Goal: Register for event/course

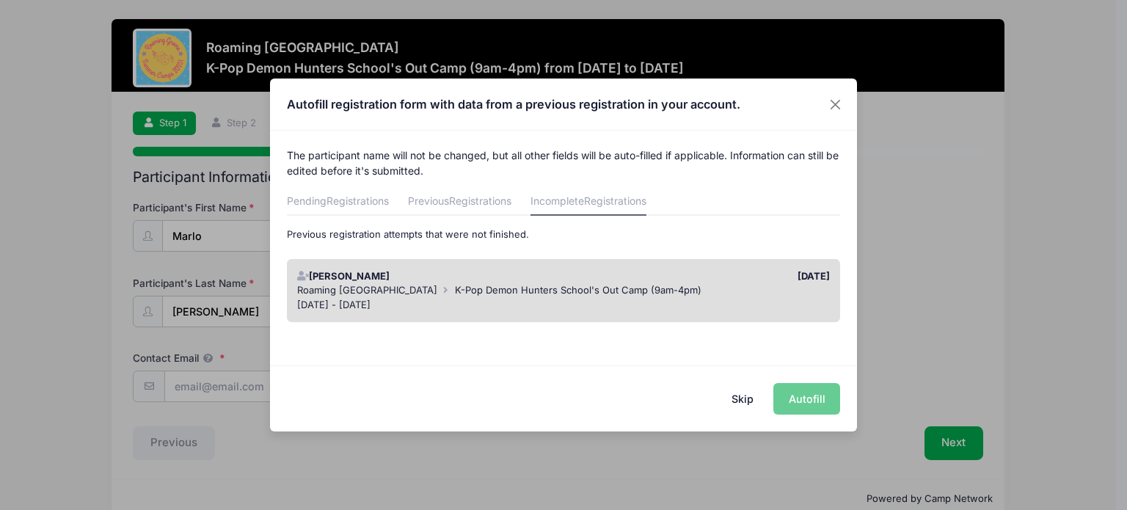
click at [748, 396] on button "Skip" at bounding box center [743, 399] width 52 height 32
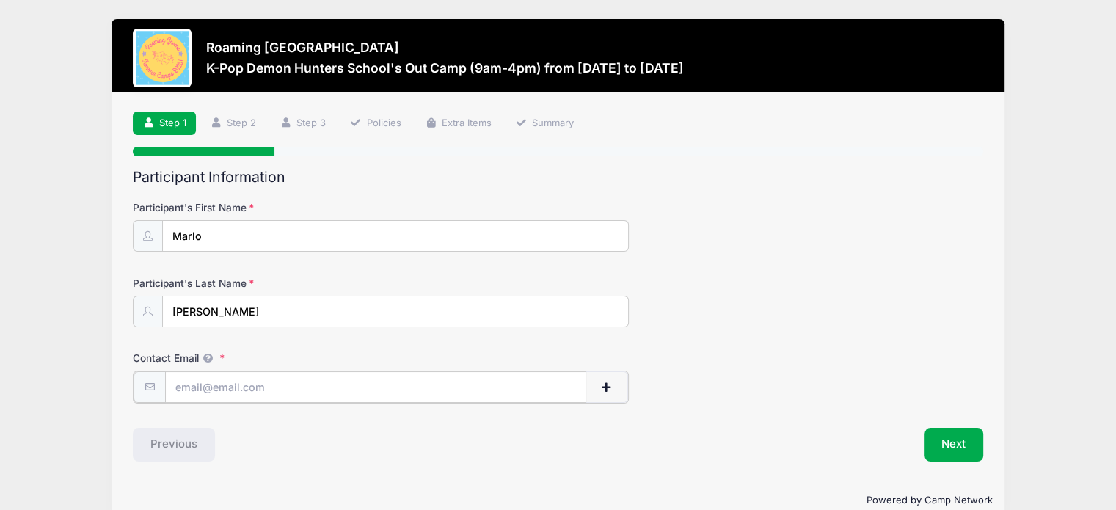
click at [535, 378] on input "Contact Email" at bounding box center [375, 387] width 421 height 32
type input "[EMAIL_ADDRESS][DOMAIN_NAME]"
click at [943, 439] on button "Next" at bounding box center [953, 443] width 59 height 34
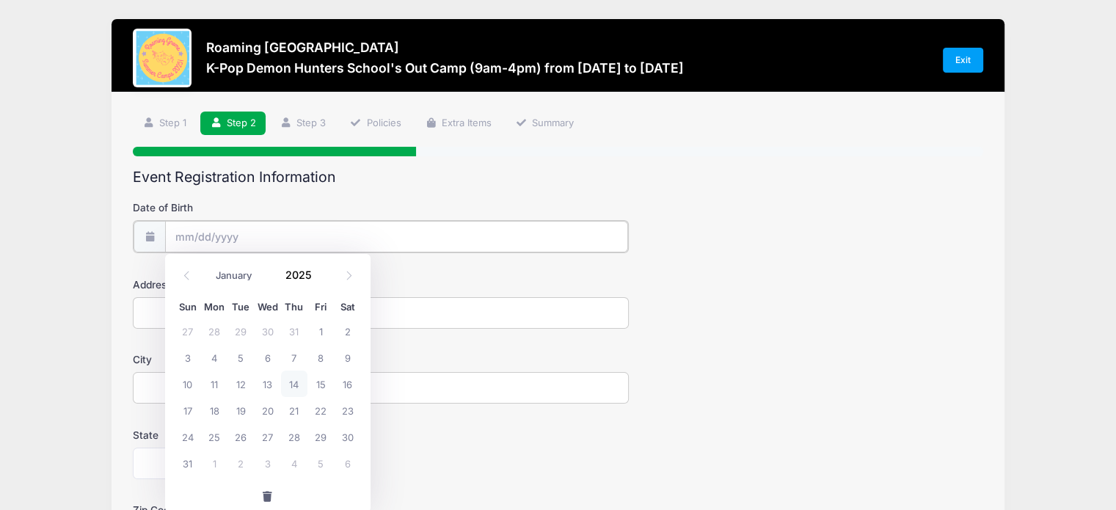
click at [433, 243] on input "Date of Birth" at bounding box center [396, 237] width 463 height 32
click at [296, 269] on input "2025" at bounding box center [303, 275] width 48 height 22
click at [321, 268] on span at bounding box center [321, 269] width 10 height 11
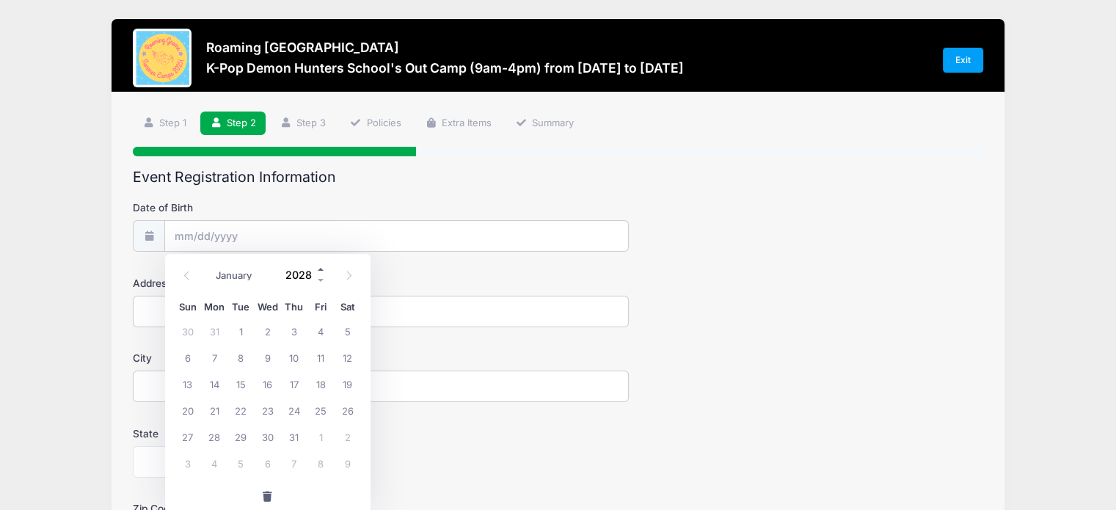
click at [321, 268] on span at bounding box center [321, 269] width 10 height 11
click at [323, 277] on span at bounding box center [321, 280] width 10 height 11
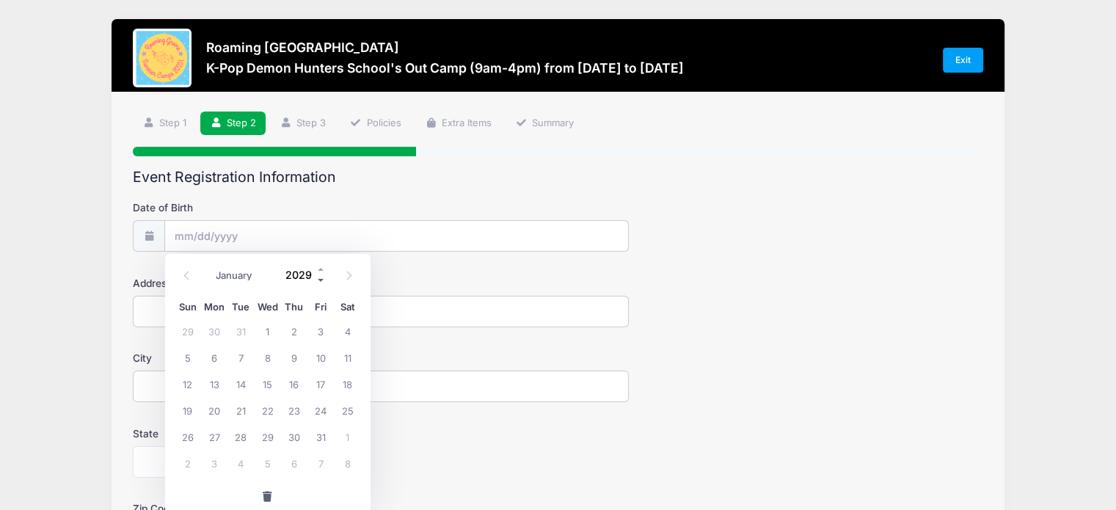
click at [323, 277] on span at bounding box center [321, 280] width 10 height 11
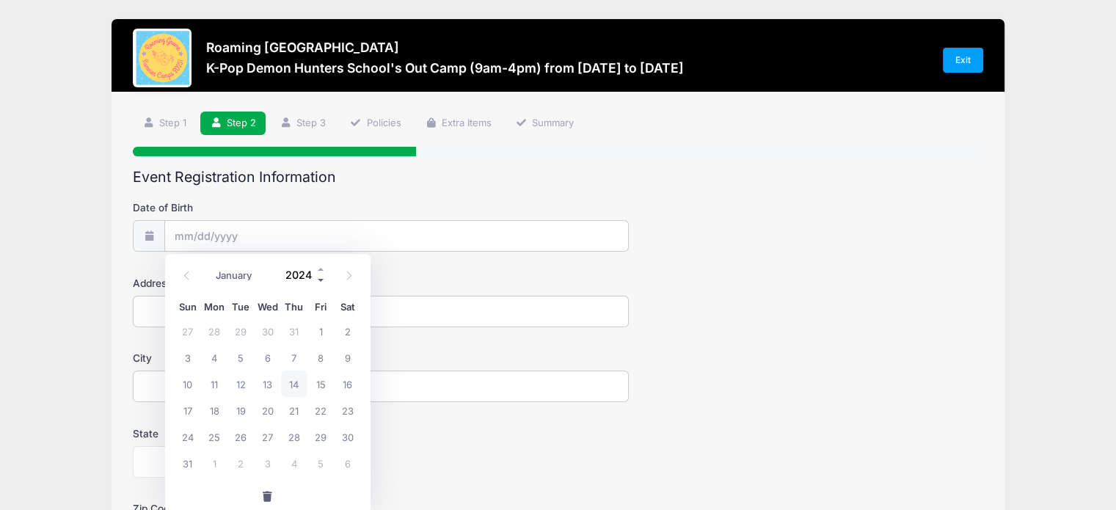
click at [323, 277] on span at bounding box center [321, 280] width 10 height 11
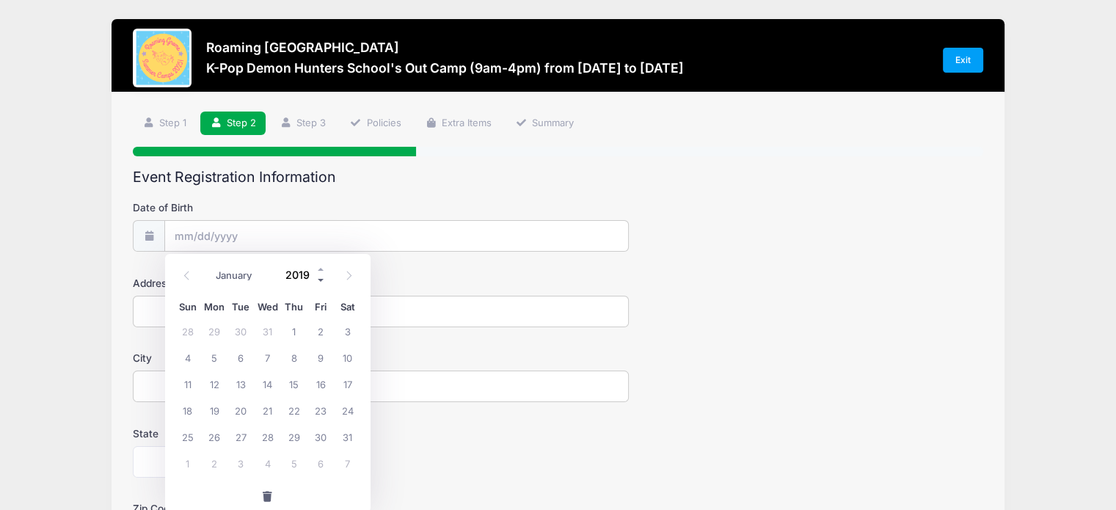
click at [323, 277] on span at bounding box center [321, 280] width 10 height 11
type input "2016"
click at [249, 278] on select "January February March April May June July August September October November De…" at bounding box center [241, 275] width 65 height 19
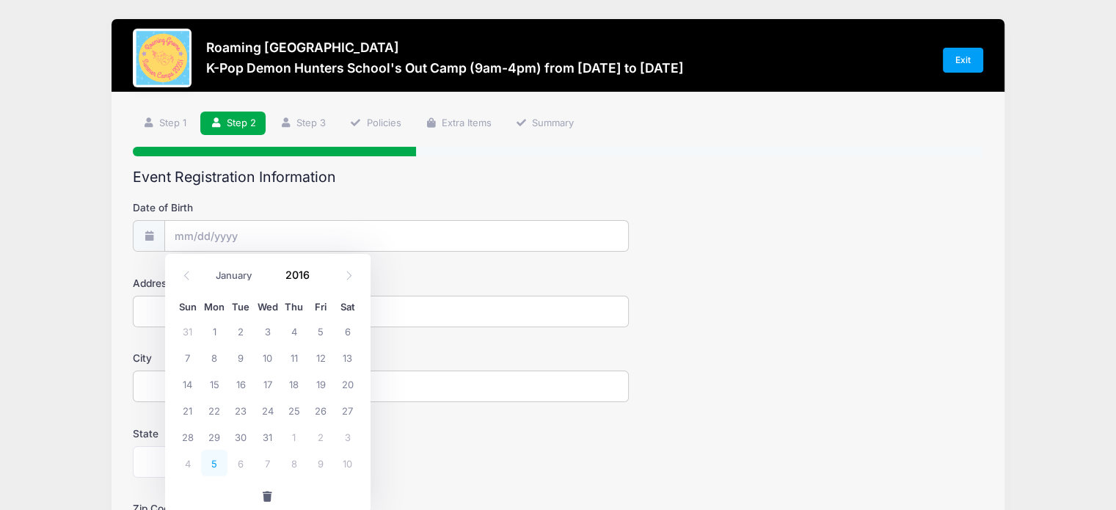
select select "11"
click at [209, 266] on select "January February March April May June July August September October November De…" at bounding box center [241, 275] width 65 height 19
click at [217, 384] on span "12" at bounding box center [214, 383] width 26 height 26
type input "12/12/2016"
click at [229, 303] on input "Address" at bounding box center [381, 312] width 496 height 32
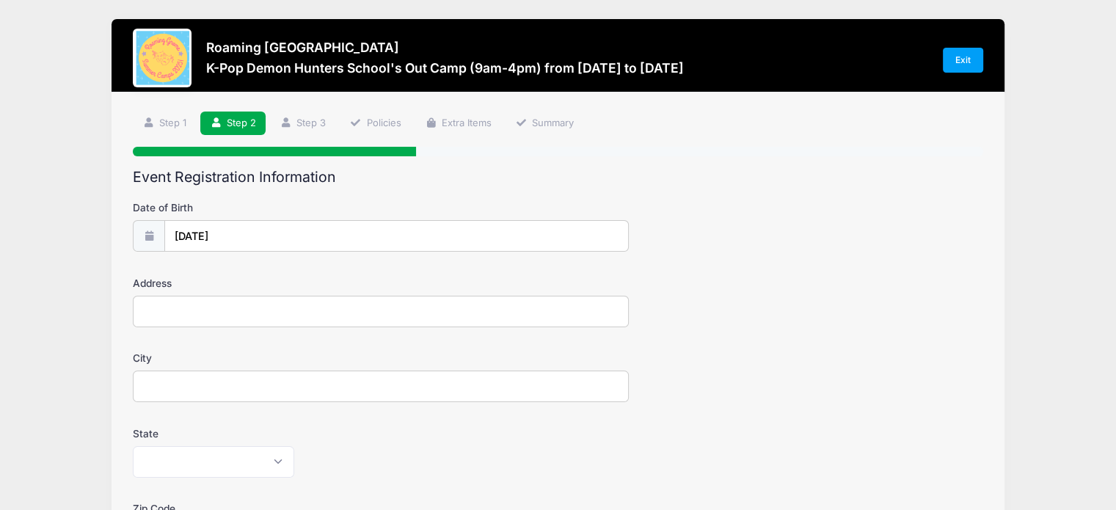
type input "3397 Akron Ct"
type input "Denver"
select select "CO"
type input "80238"
click at [854, 398] on div "City Denver" at bounding box center [558, 376] width 850 height 51
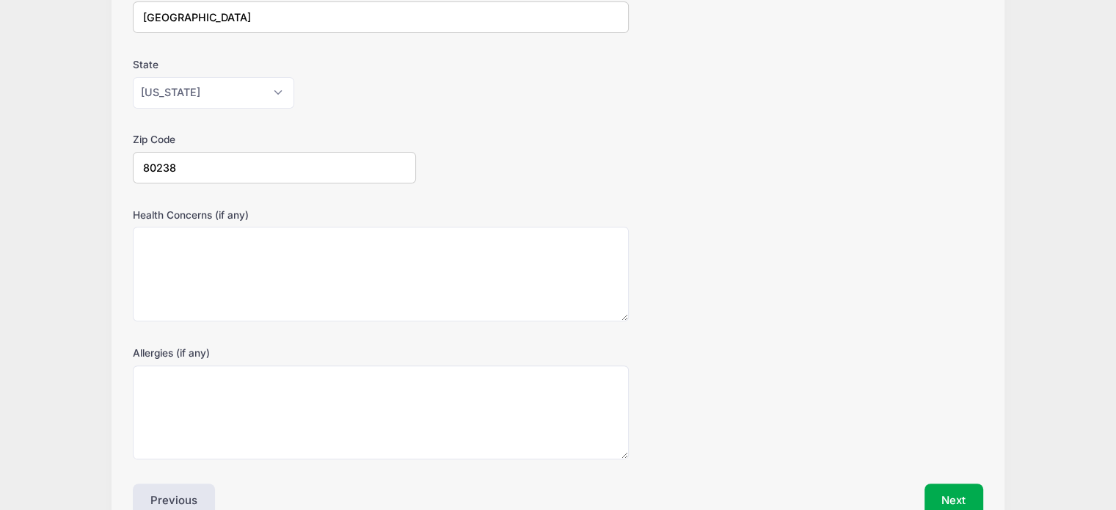
scroll to position [450, 0]
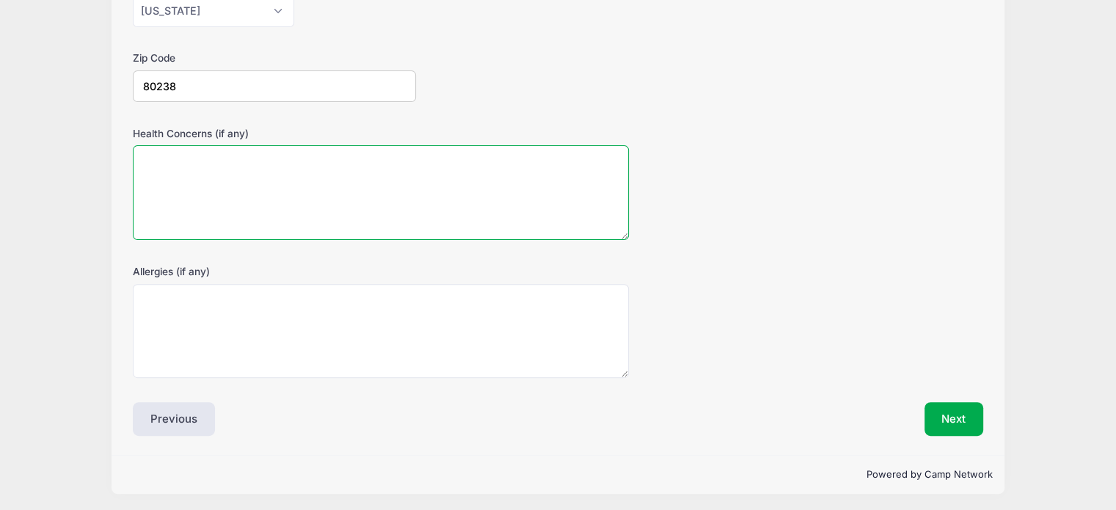
click at [178, 165] on textarea "Health Concerns (if any)" at bounding box center [381, 192] width 496 height 95
type textarea "None"
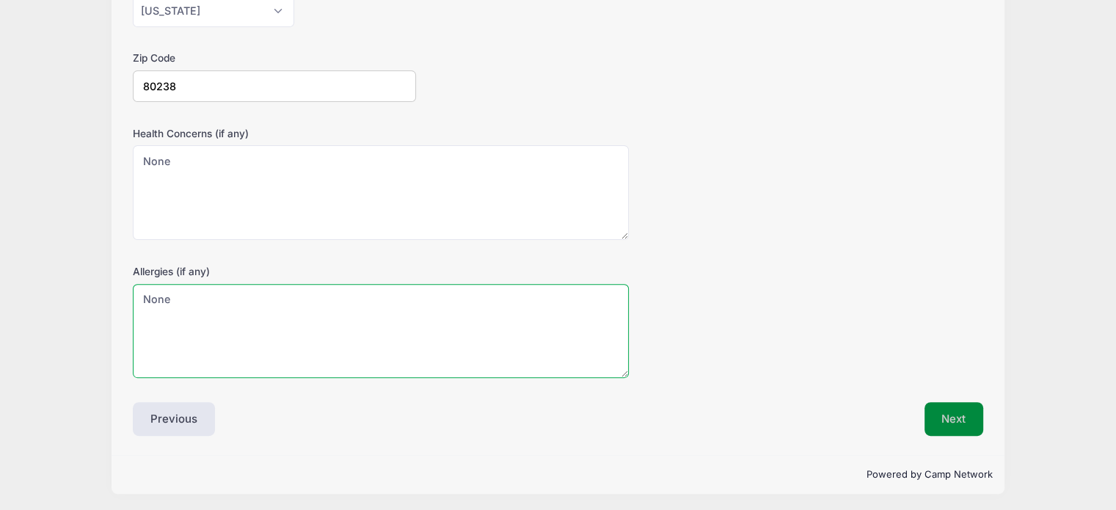
type textarea "None"
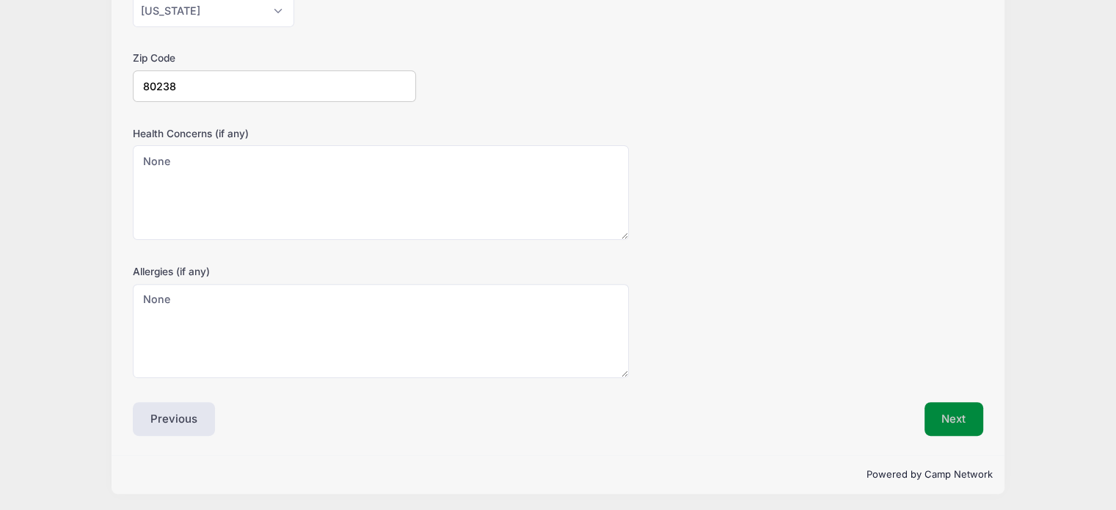
click at [936, 402] on button "Next" at bounding box center [953, 419] width 59 height 34
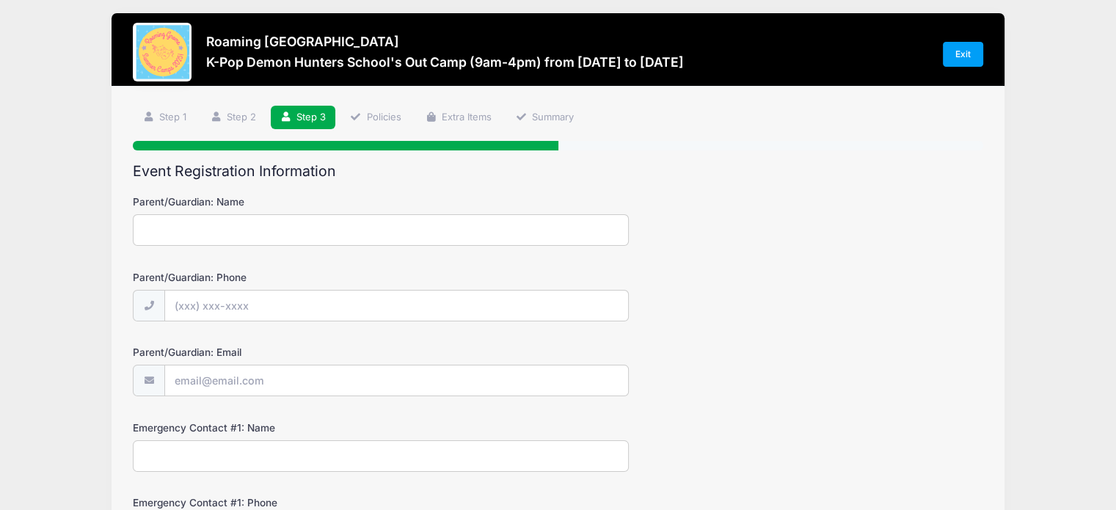
scroll to position [0, 0]
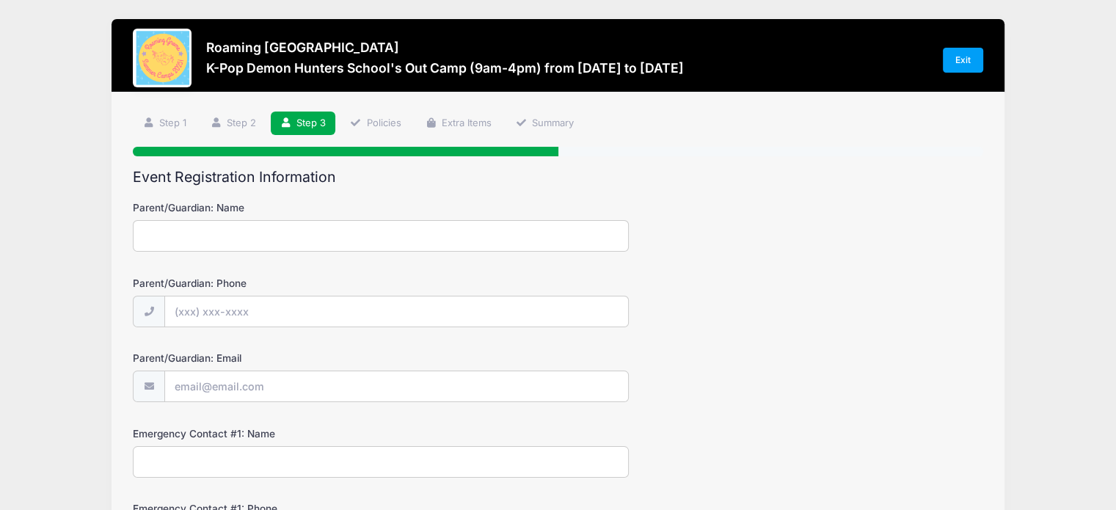
click at [314, 236] on input "Parent/Guardian: Name" at bounding box center [381, 236] width 496 height 32
type input "Molly Lacy"
type input "(3"
type input "(303) 513-7785"
type input "[EMAIL_ADDRESS][DOMAIN_NAME]"
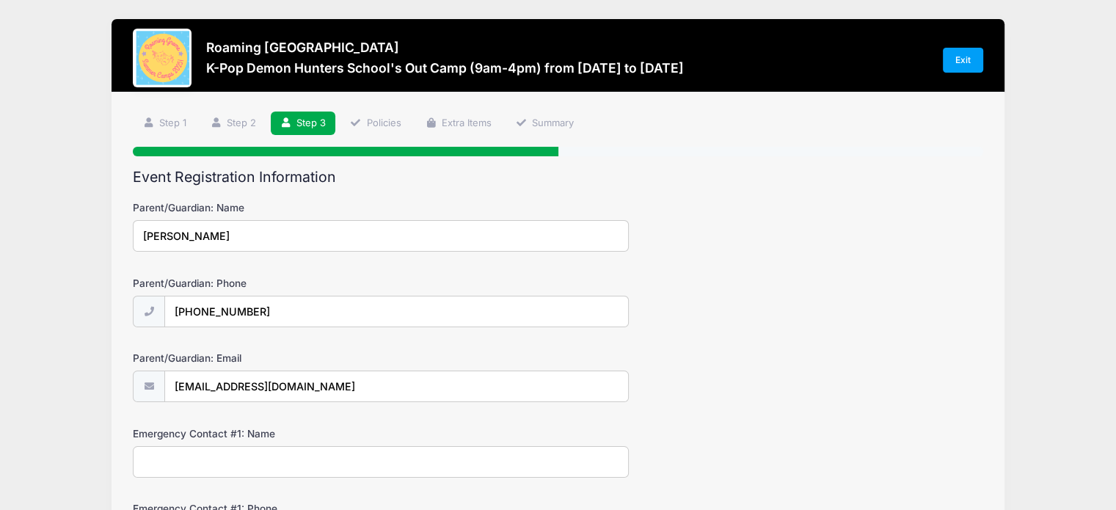
click at [258, 457] on input "Emergency Contact #1: Name" at bounding box center [381, 462] width 496 height 32
type input "John Lacy"
click at [879, 315] on div "Parent/Guardian: Phone (303) 513-7785" at bounding box center [558, 301] width 850 height 51
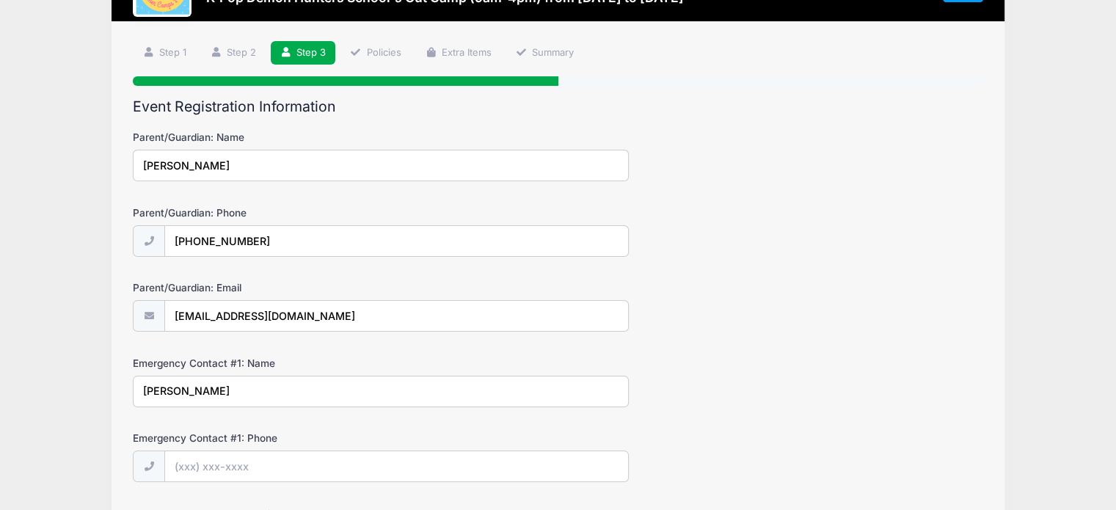
scroll to position [73, 0]
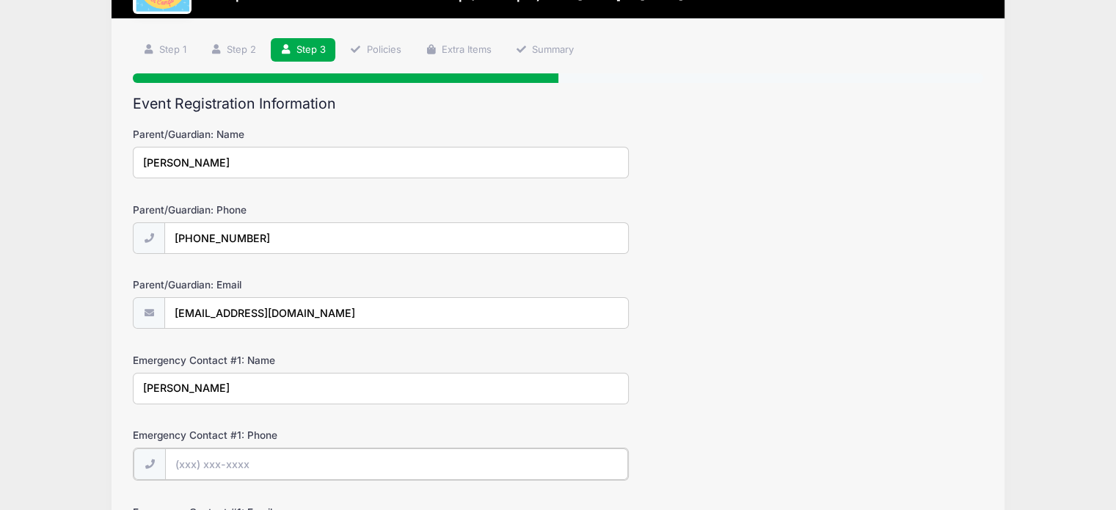
click at [425, 464] on input "Emergency Contact #1: Phone" at bounding box center [396, 464] width 463 height 32
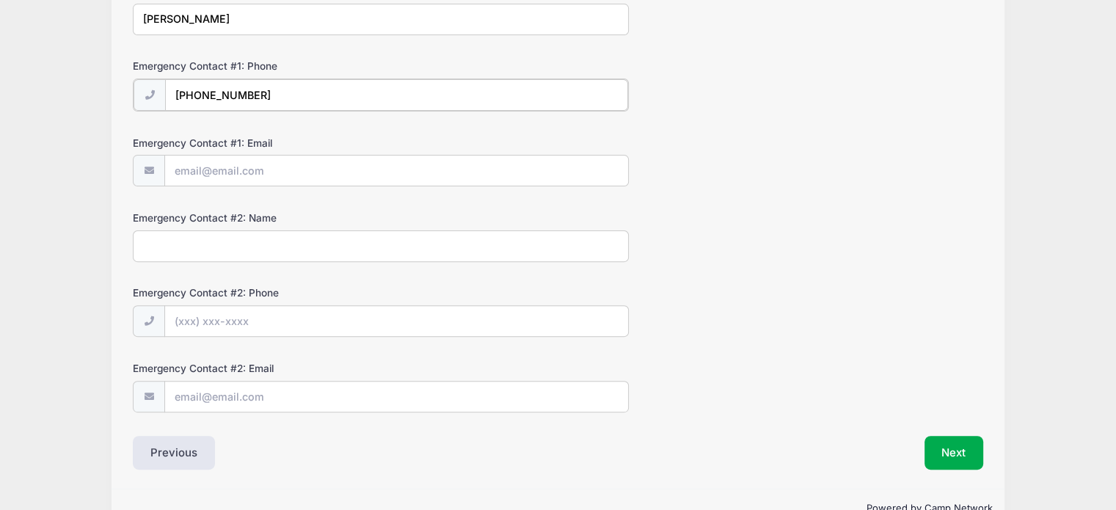
scroll to position [475, 0]
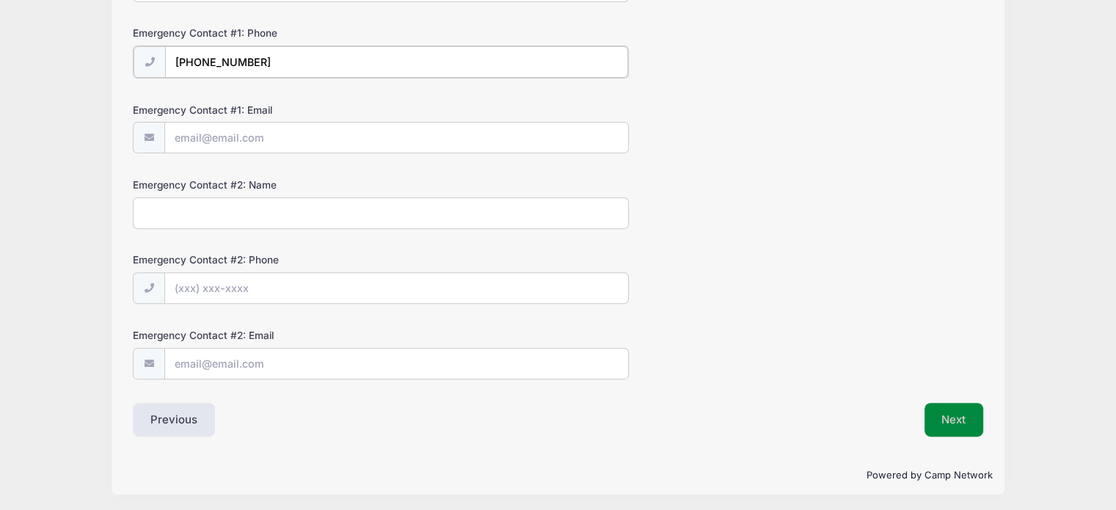
type input "(303) 944-4827"
click at [948, 425] on button "Next" at bounding box center [953, 420] width 59 height 34
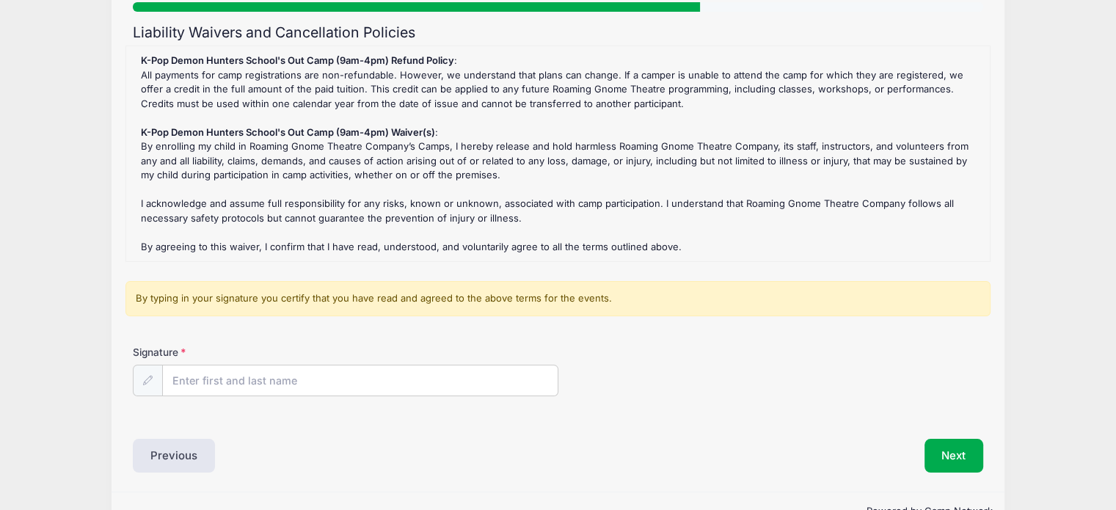
scroll to position [182, 0]
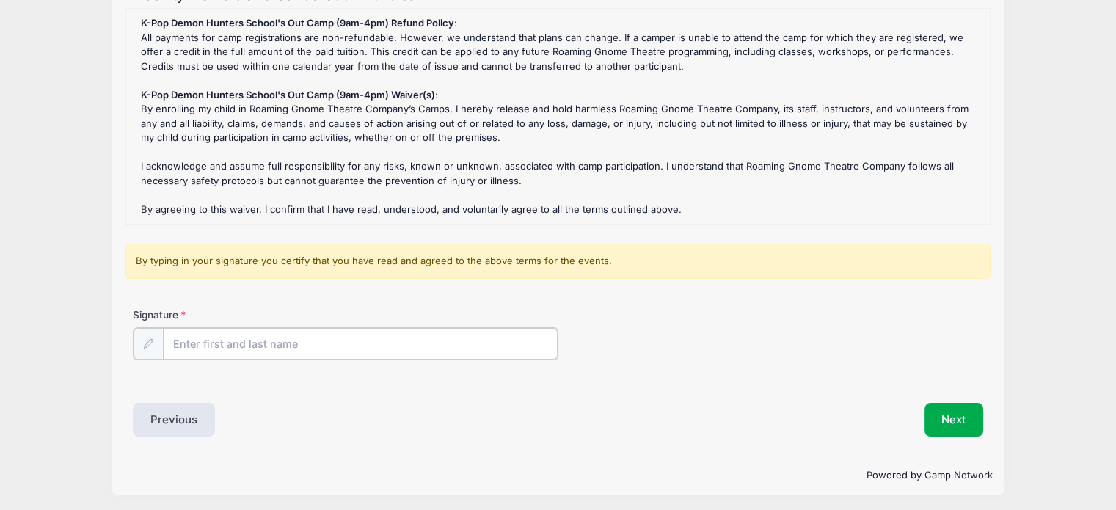
click at [203, 340] on input "Signature" at bounding box center [360, 344] width 395 height 32
type input "m"
type input "Molly Lacy"
click at [948, 426] on button "Next" at bounding box center [953, 418] width 59 height 34
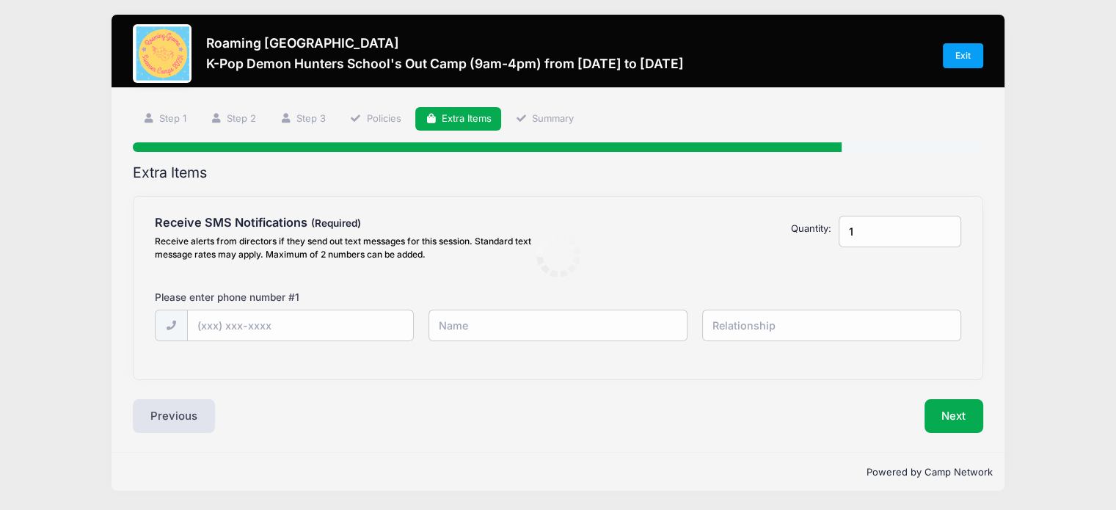
scroll to position [0, 0]
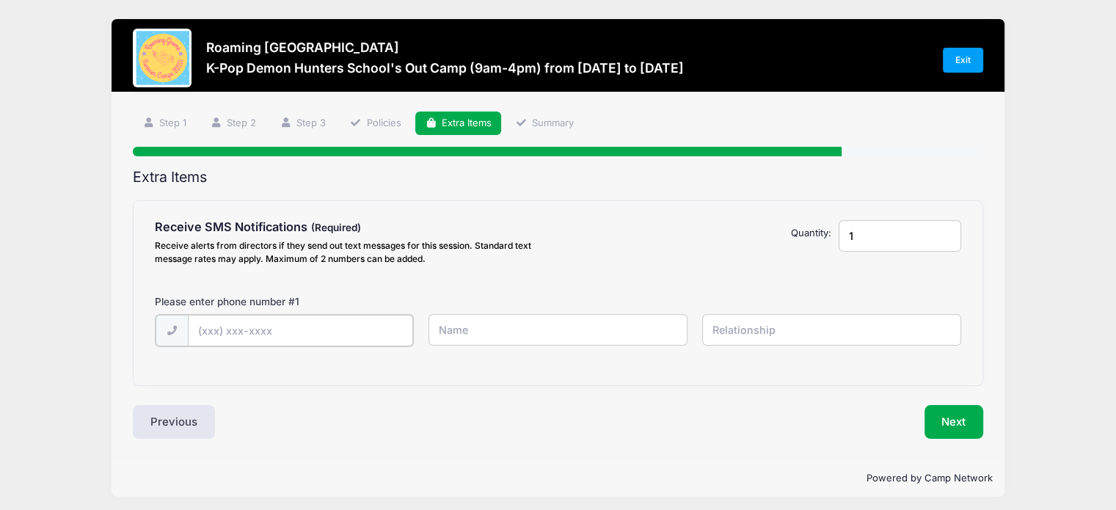
click at [0, 0] on input "text" at bounding box center [0, 0] width 0 height 0
type input "(303) 513-7785"
type input "Molly"
click at [0, 0] on input "text" at bounding box center [0, 0] width 0 height 0
type input "Mom"
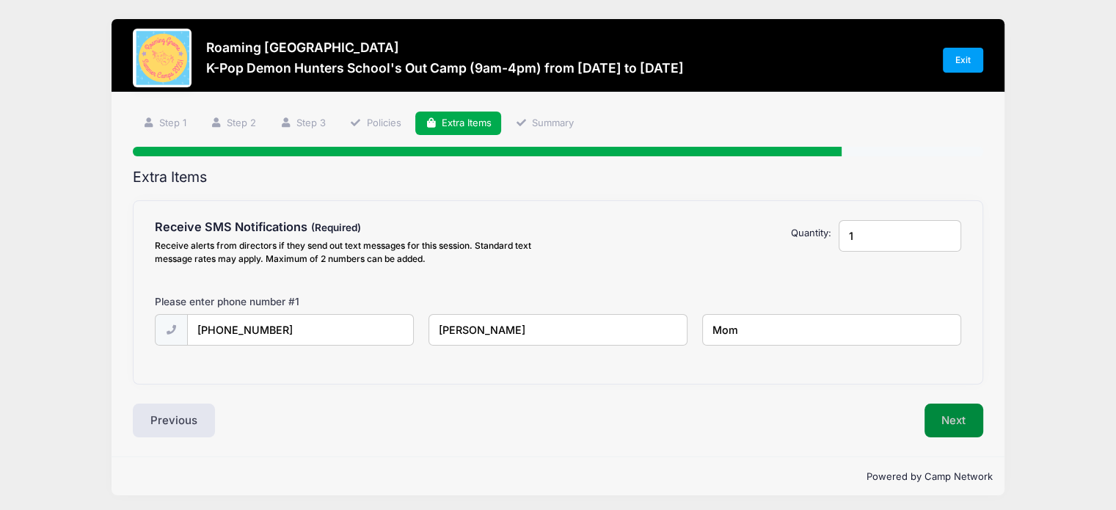
click at [941, 406] on button "Next" at bounding box center [953, 420] width 59 height 34
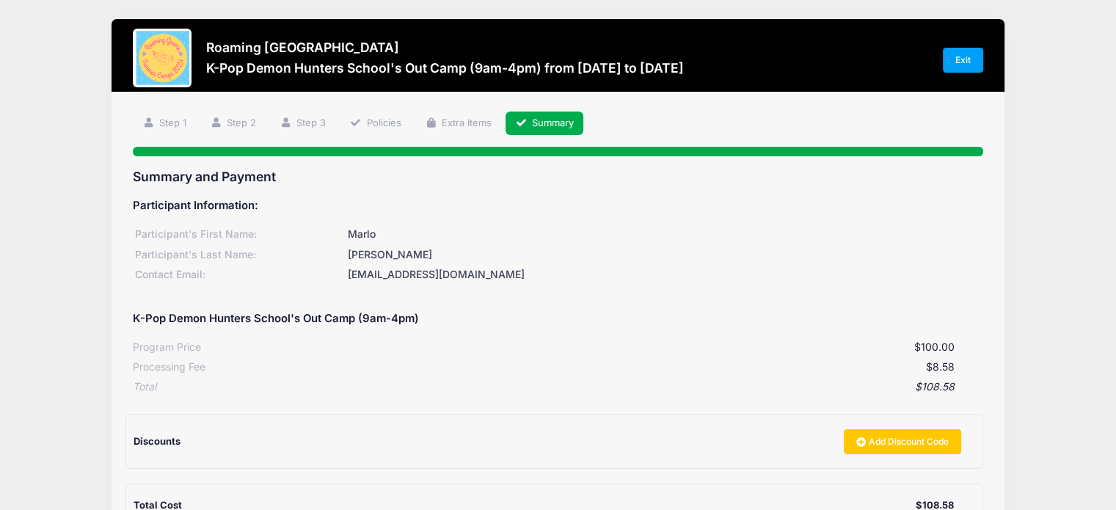
click at [1050, 280] on div "Roaming Gnome Theatre K-Pop Demon Hunters School's Out Camp (9am-4pm) from 09/2…" at bounding box center [558, 347] width 1072 height 695
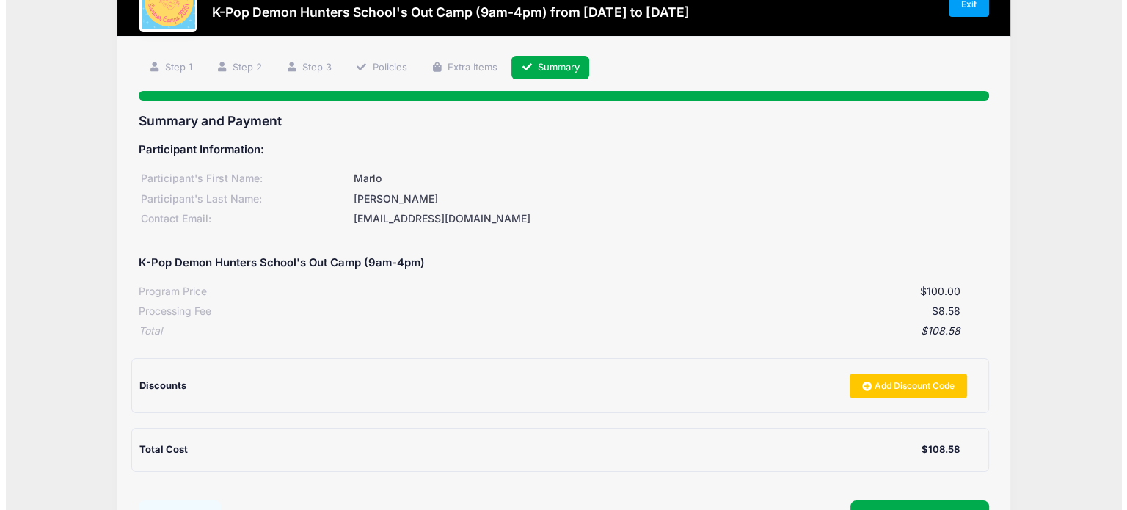
scroll to position [147, 0]
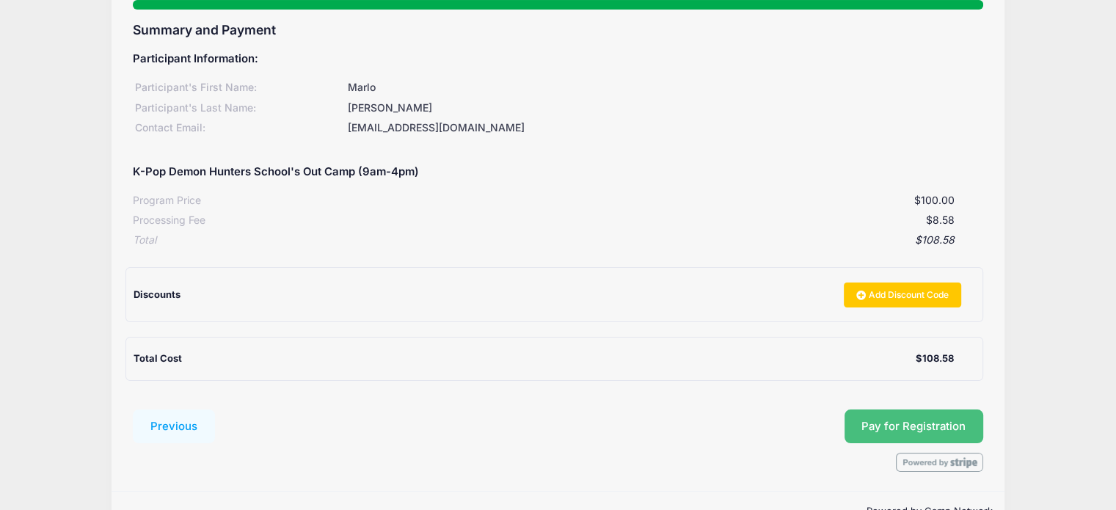
click at [943, 430] on span "Pay for Registration" at bounding box center [913, 426] width 104 height 13
